Goal: Task Accomplishment & Management: Manage account settings

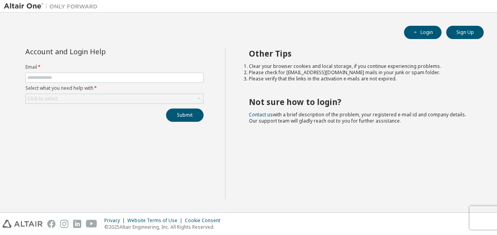
click at [264, 138] on div "Other Tips Clear your browser cookies and local storage, if you continue experi…" at bounding box center [359, 123] width 268 height 151
click at [121, 80] on input "text" at bounding box center [114, 78] width 174 height 6
type input "**********"
click at [109, 95] on div "Click to select" at bounding box center [114, 98] width 177 height 9
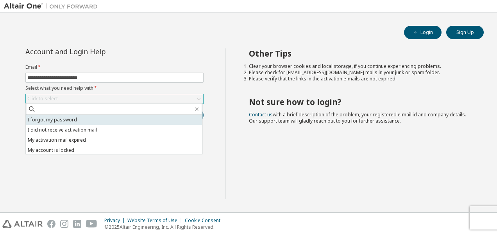
click at [79, 122] on li "I forgot my password" at bounding box center [114, 120] width 176 height 10
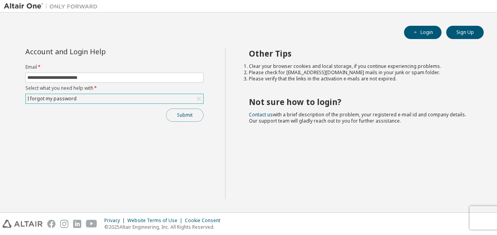
click at [173, 114] on button "Submit" at bounding box center [184, 115] width 37 height 13
